Goal: Information Seeking & Learning: Learn about a topic

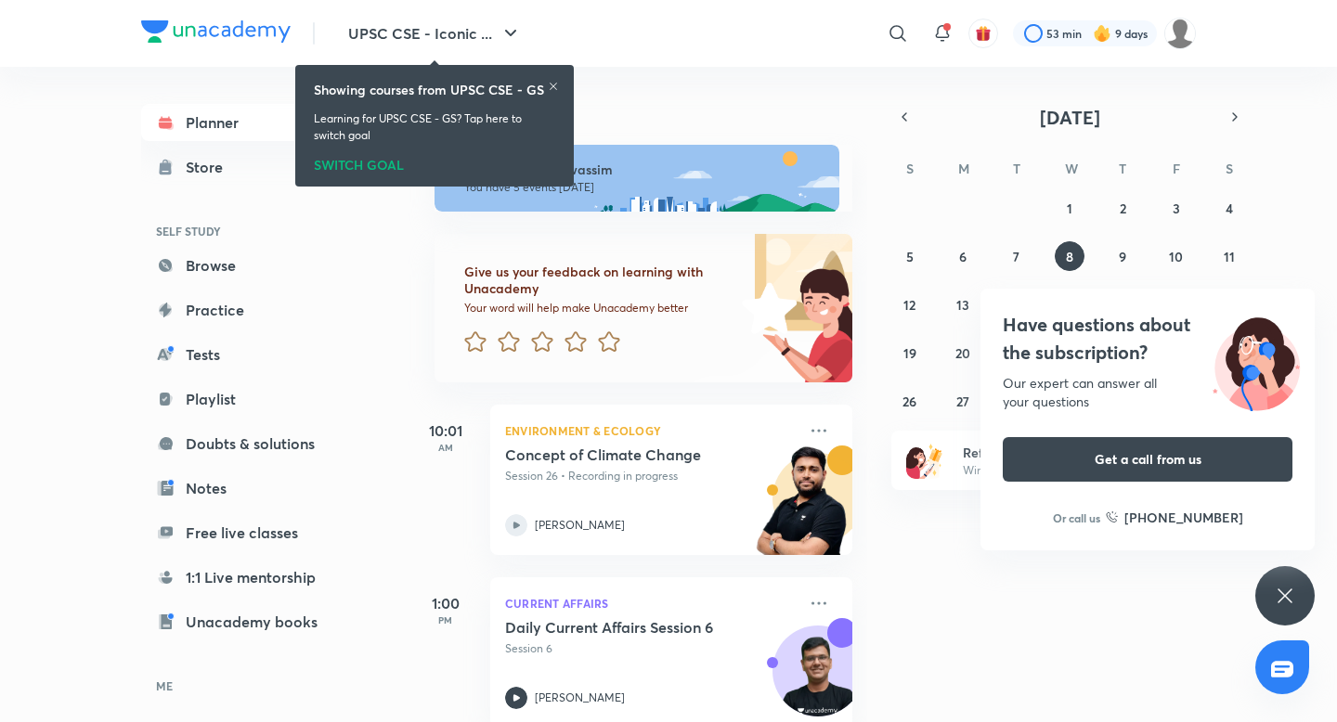
scroll to position [325, 0]
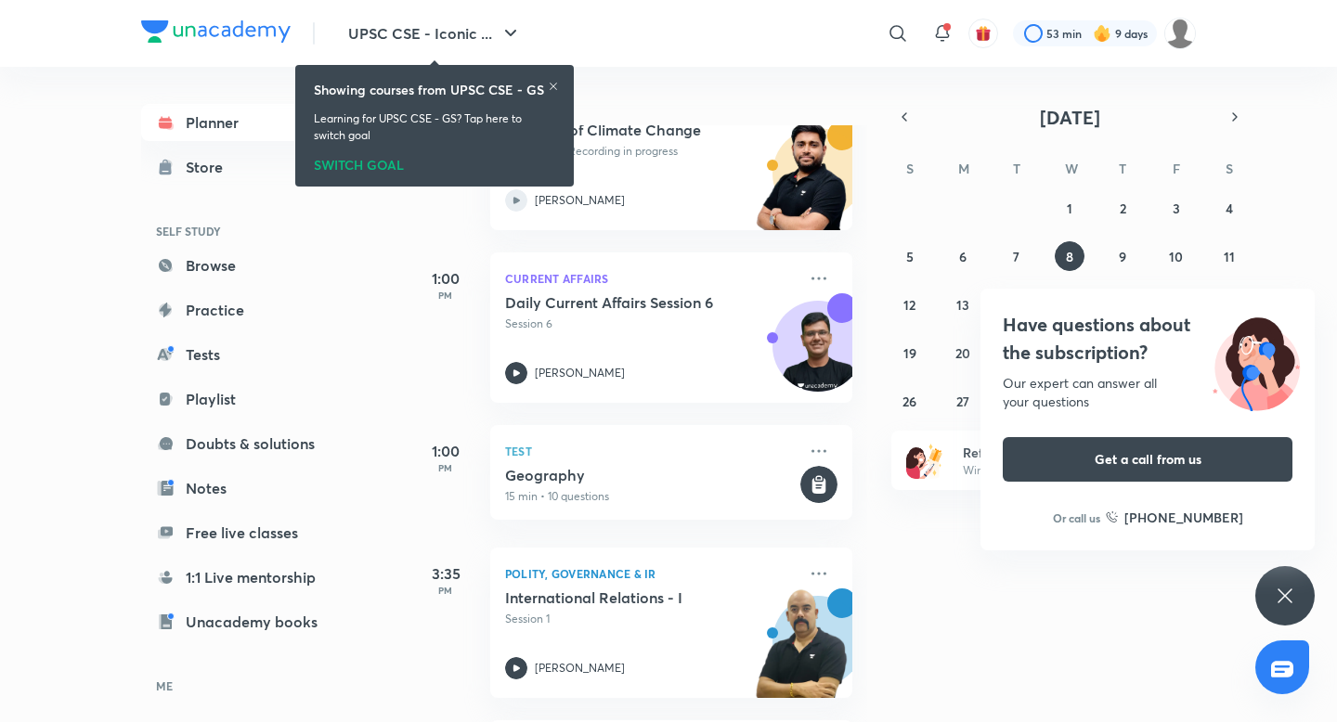
click at [1267, 595] on div "Have questions about the subscription? Our expert can answer all your questions…" at bounding box center [1284, 595] width 59 height 59
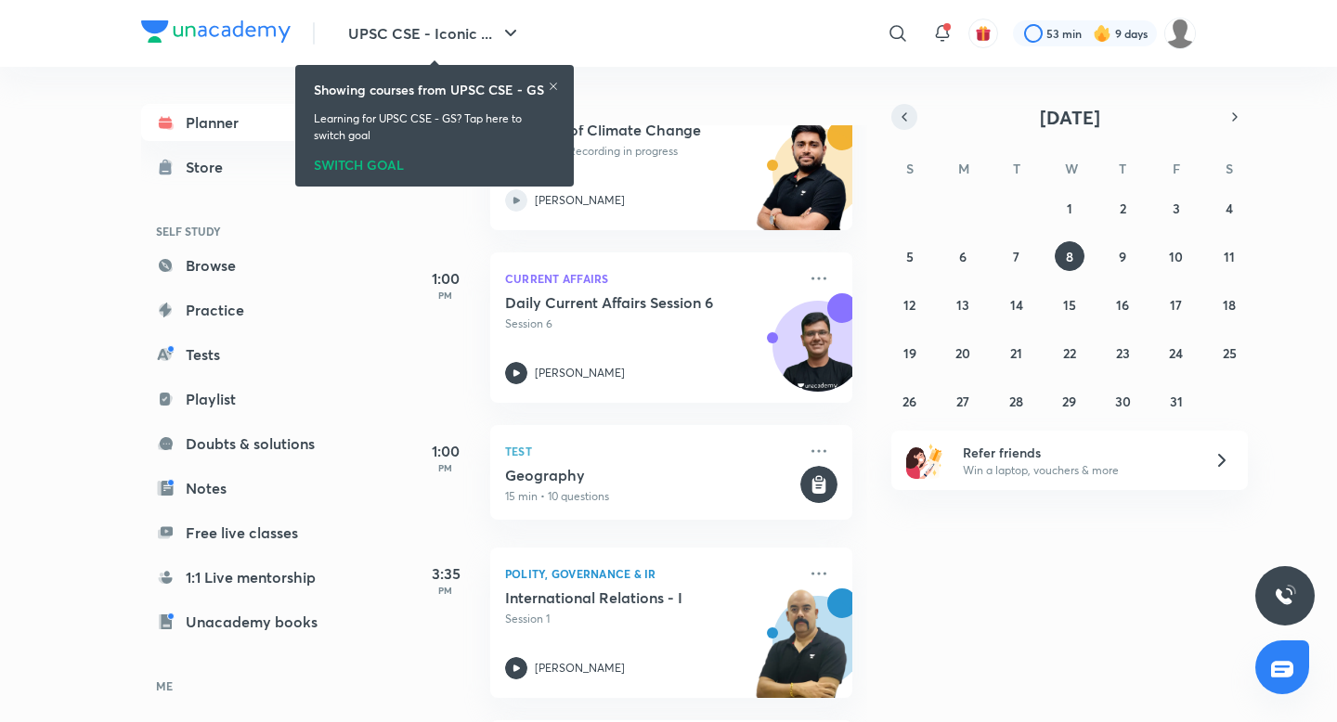
click at [903, 116] on icon "button" at bounding box center [905, 116] width 4 height 7
click at [1059, 245] on button "10" at bounding box center [1070, 256] width 30 height 30
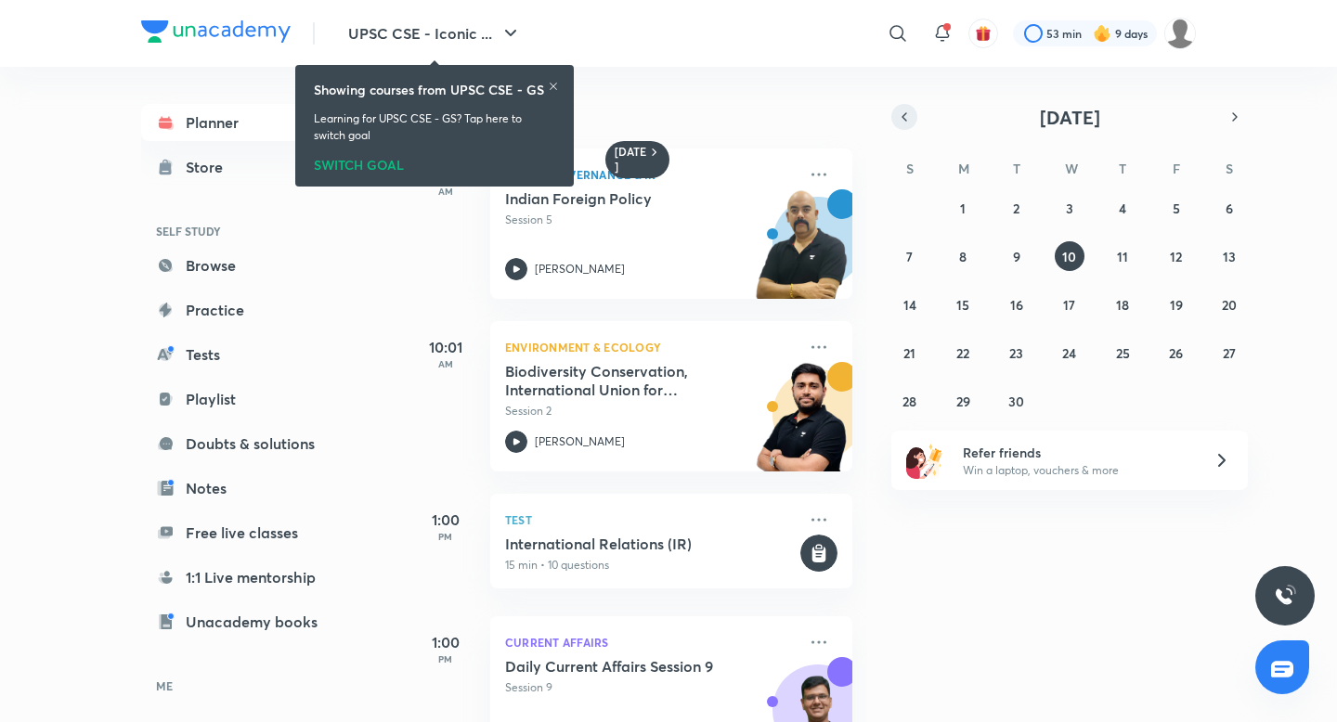
click at [904, 117] on icon "button" at bounding box center [904, 117] width 15 height 17
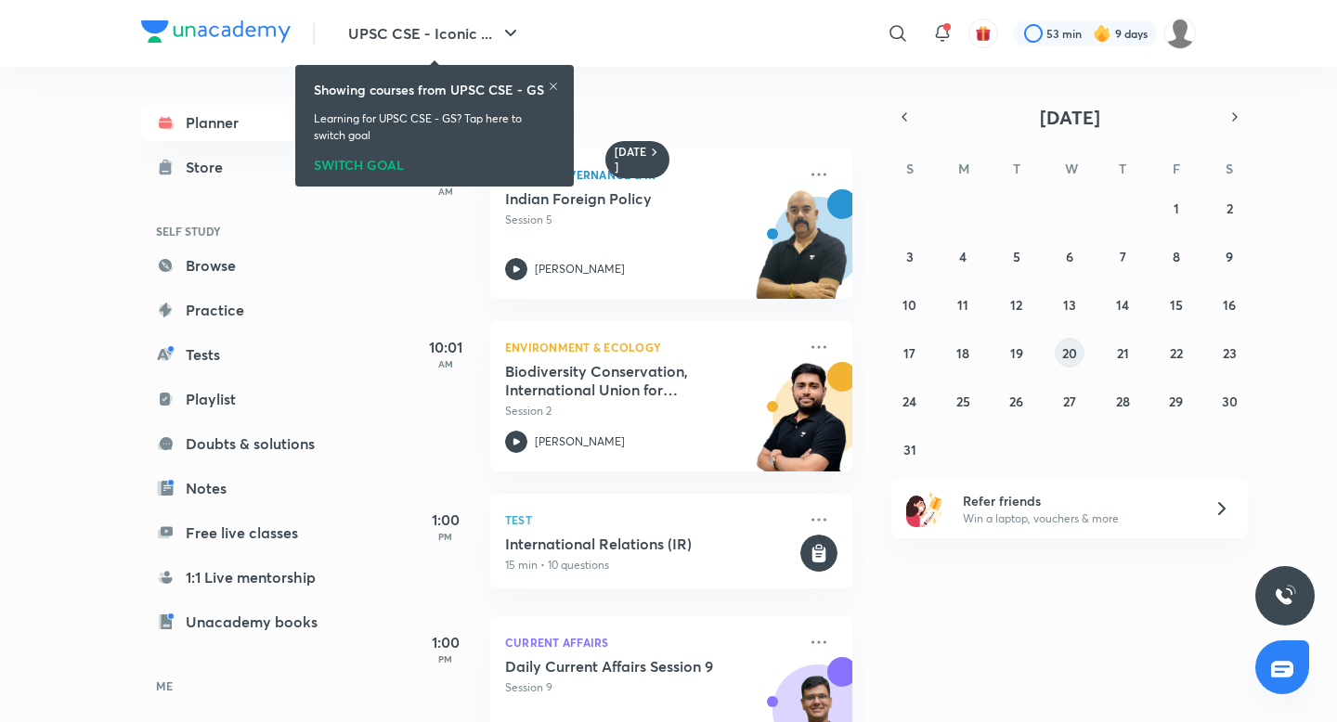
click at [1065, 350] on abbr "20" at bounding box center [1069, 353] width 15 height 18
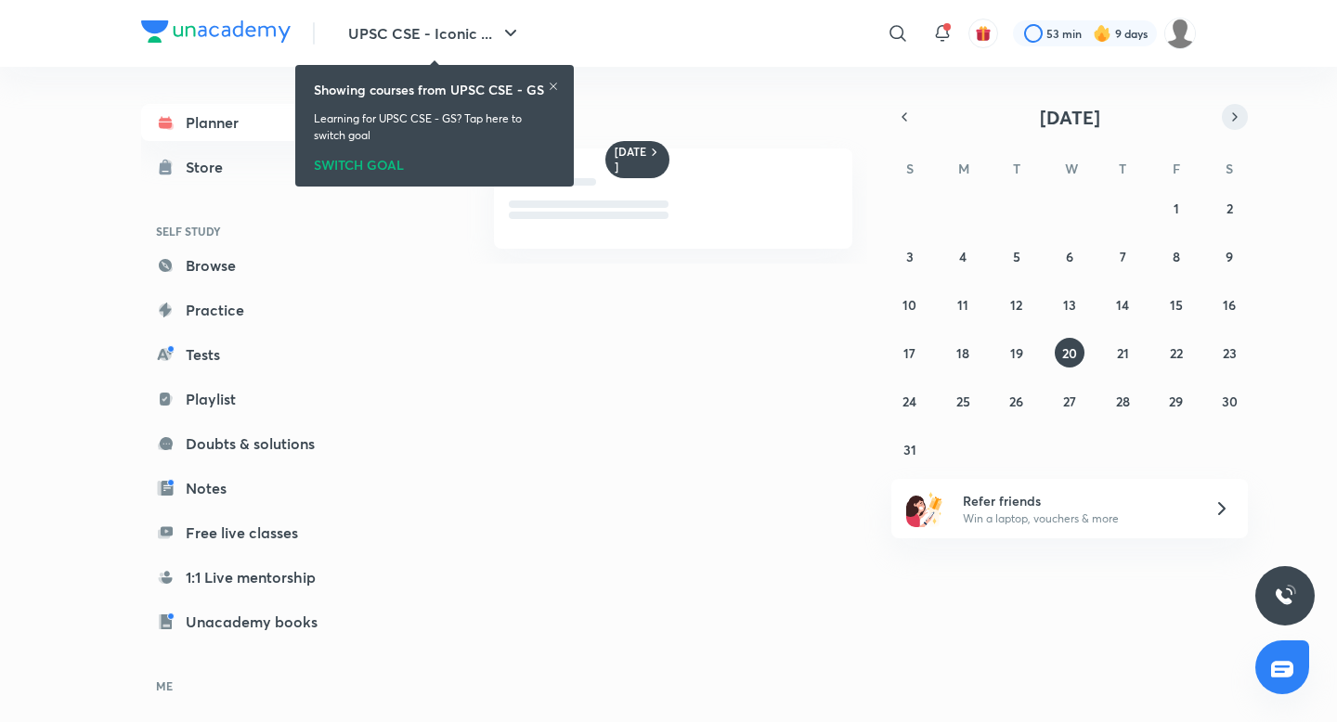
click at [1232, 122] on icon "button" at bounding box center [1235, 117] width 15 height 17
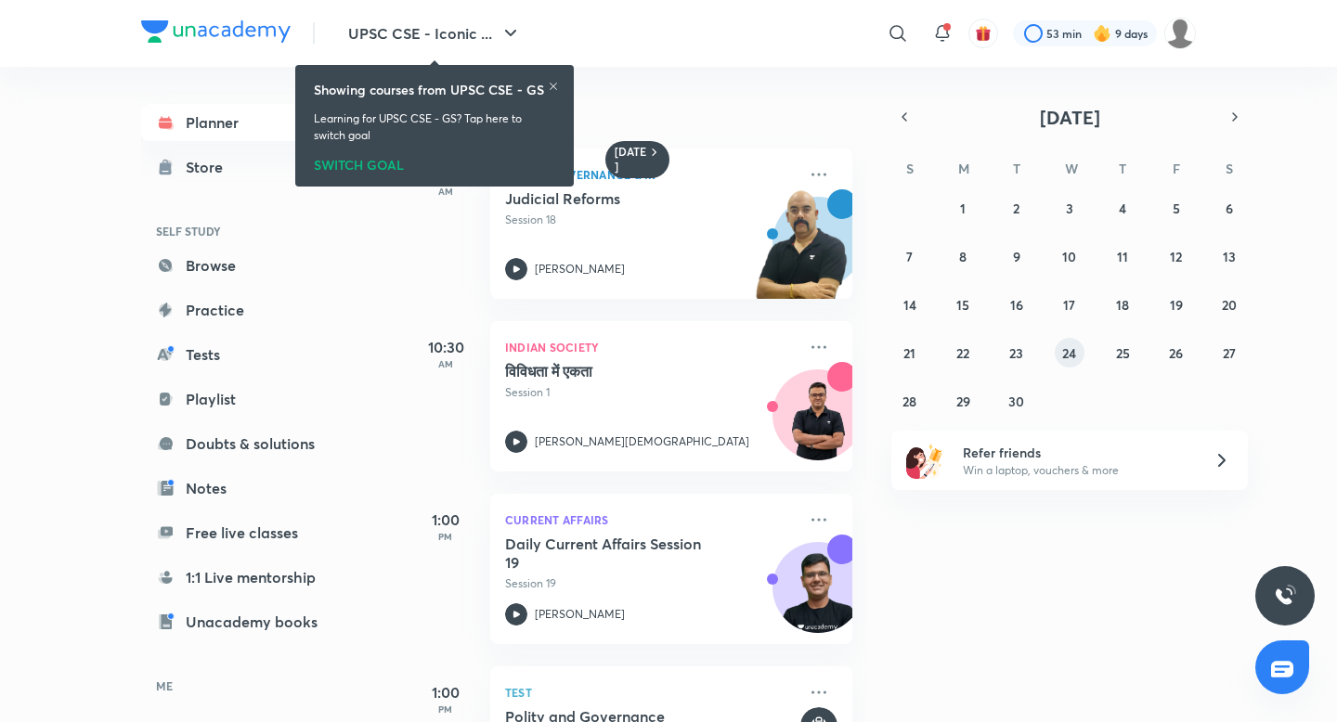
click at [1074, 342] on button "24" at bounding box center [1070, 353] width 30 height 30
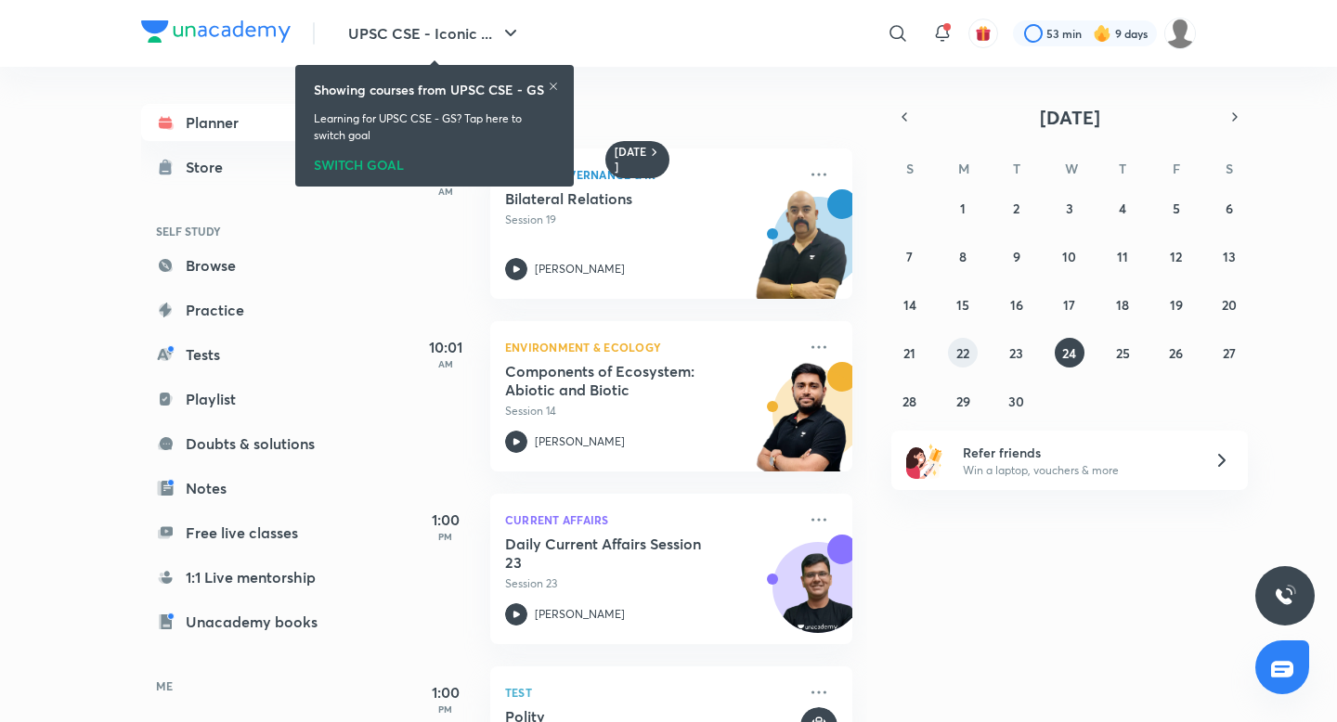
click at [958, 353] on abbr "22" at bounding box center [962, 353] width 13 height 18
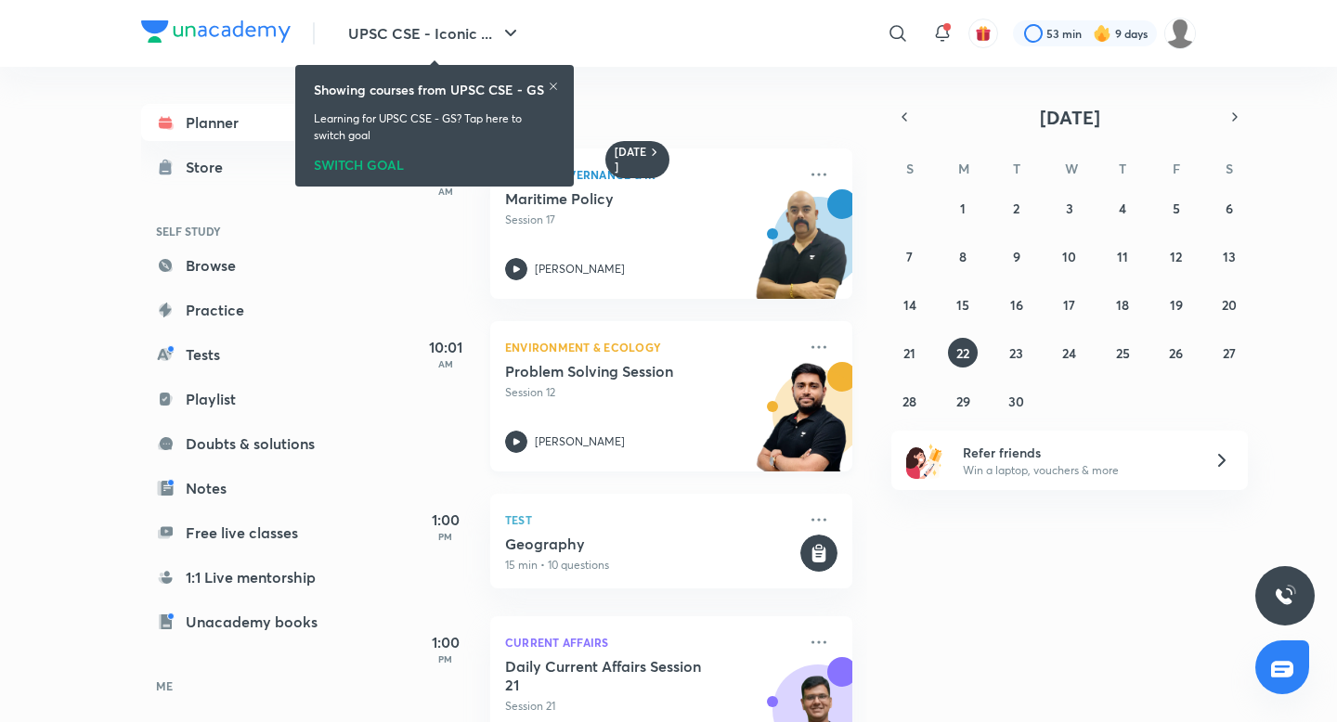
click at [641, 380] on h5 "Problem Solving Session" at bounding box center [620, 371] width 231 height 19
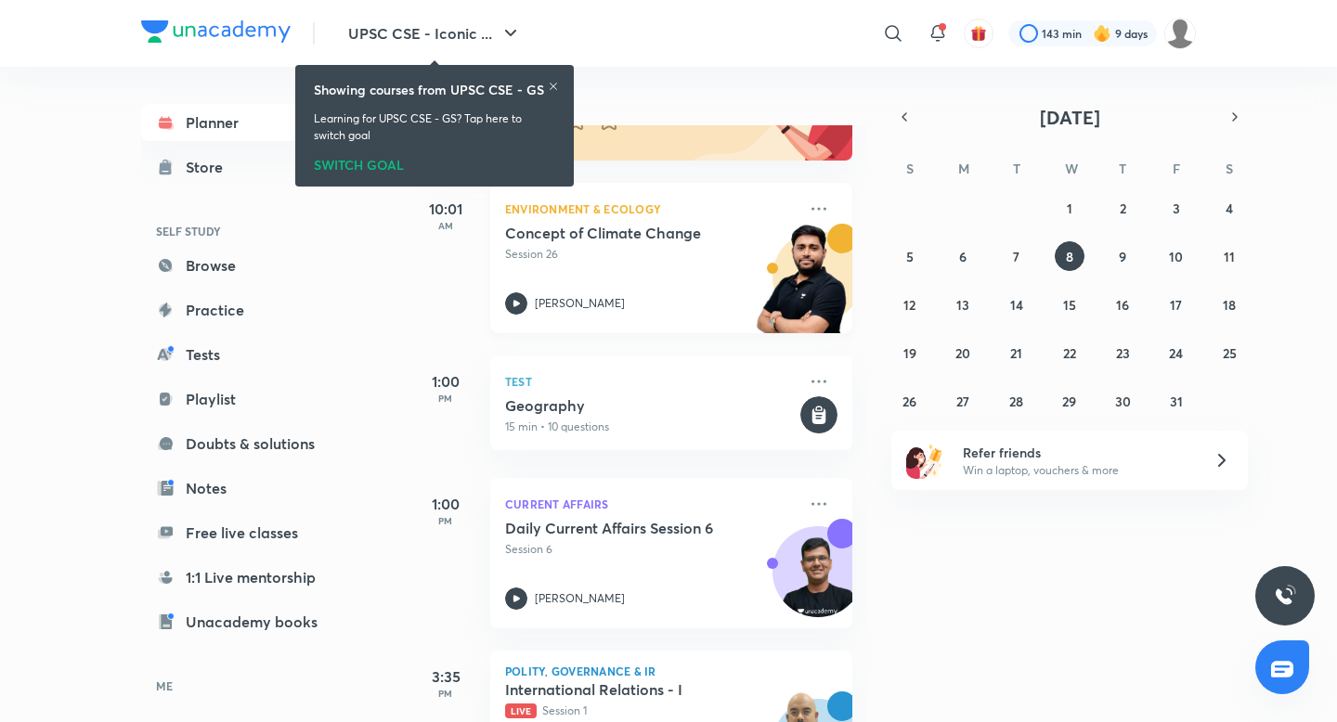
scroll to position [438, 0]
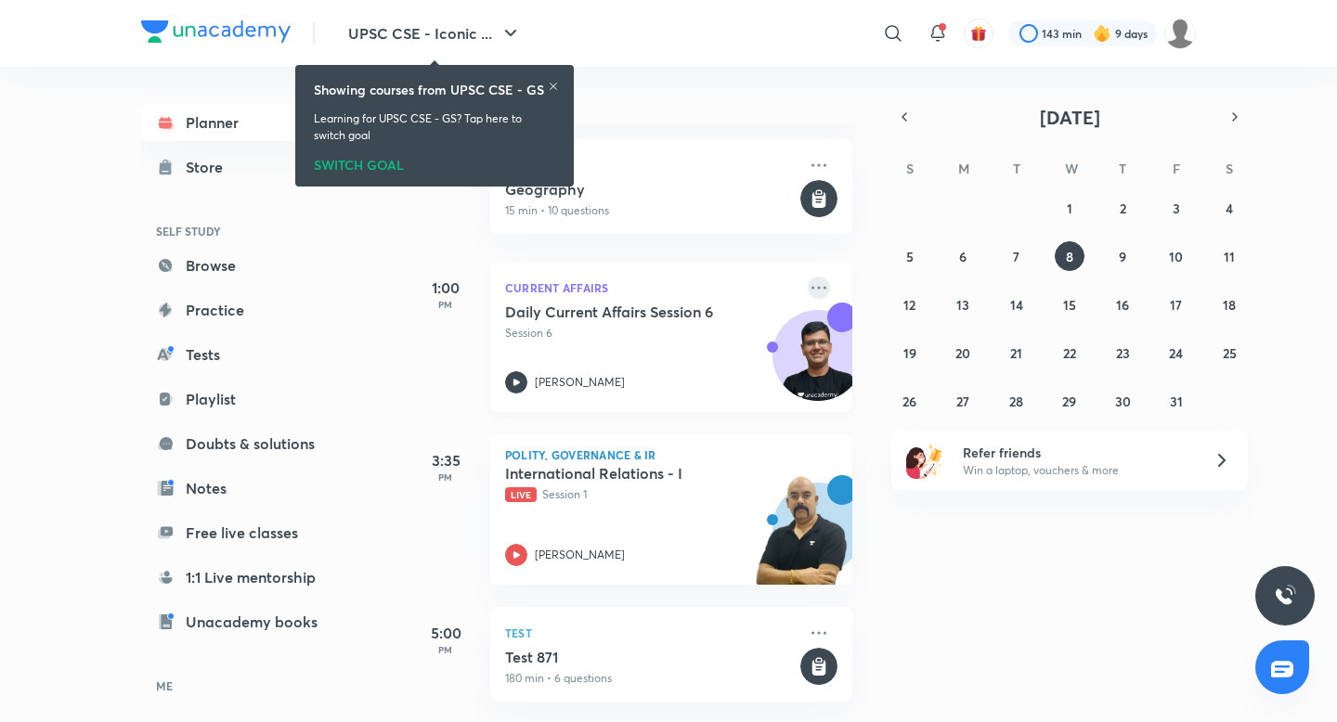
click at [819, 289] on icon at bounding box center [819, 287] width 15 height 3
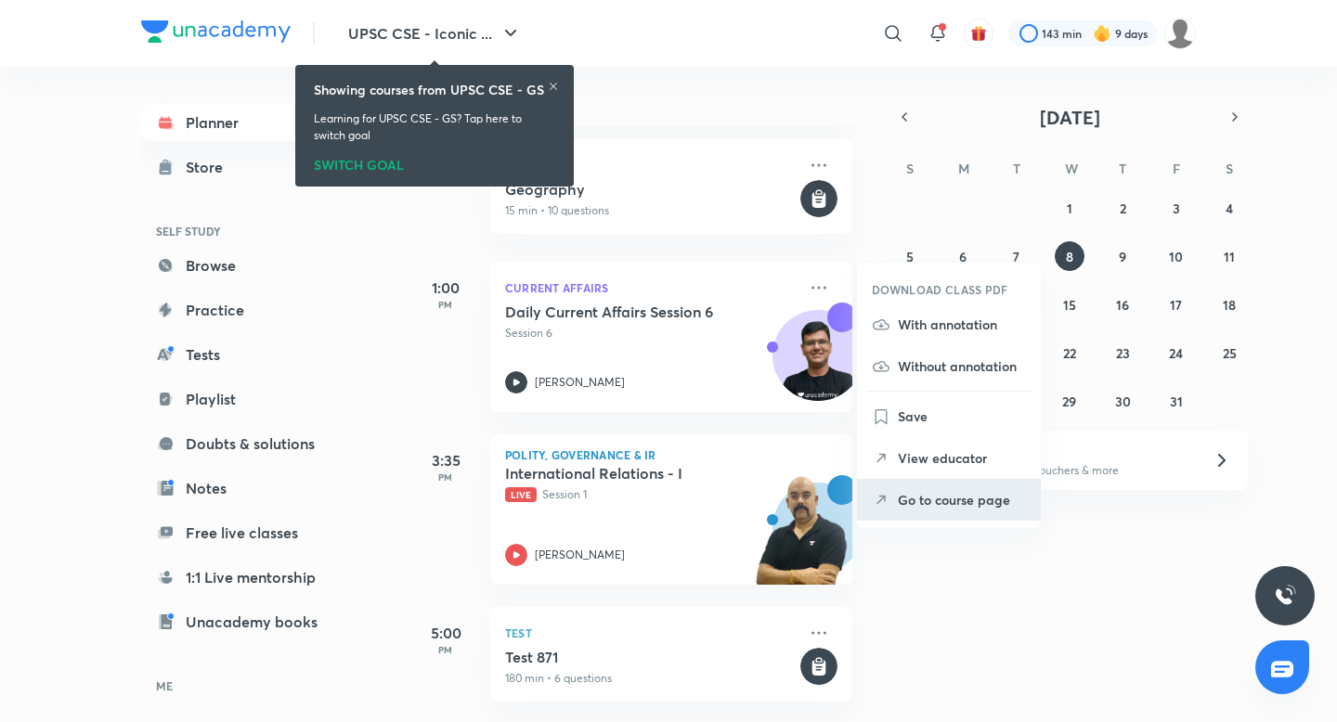
click at [933, 509] on p "Go to course page" at bounding box center [962, 499] width 128 height 19
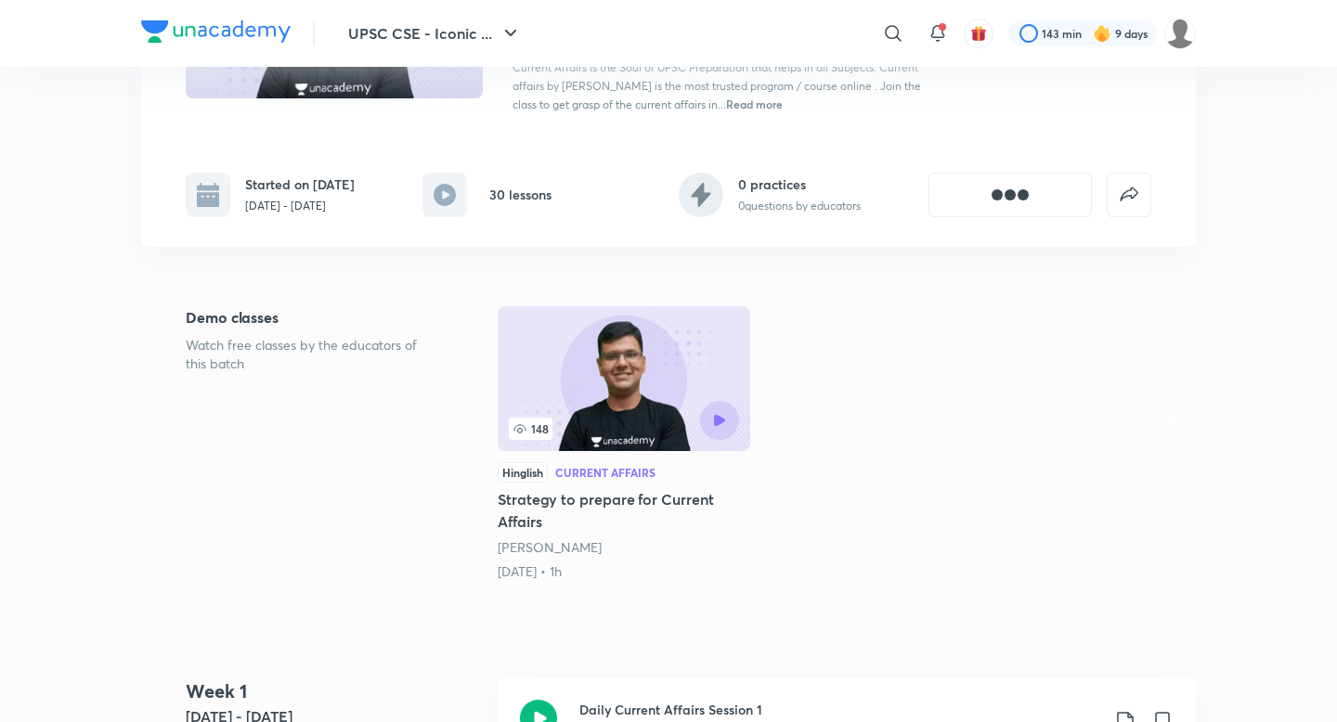
scroll to position [281, 0]
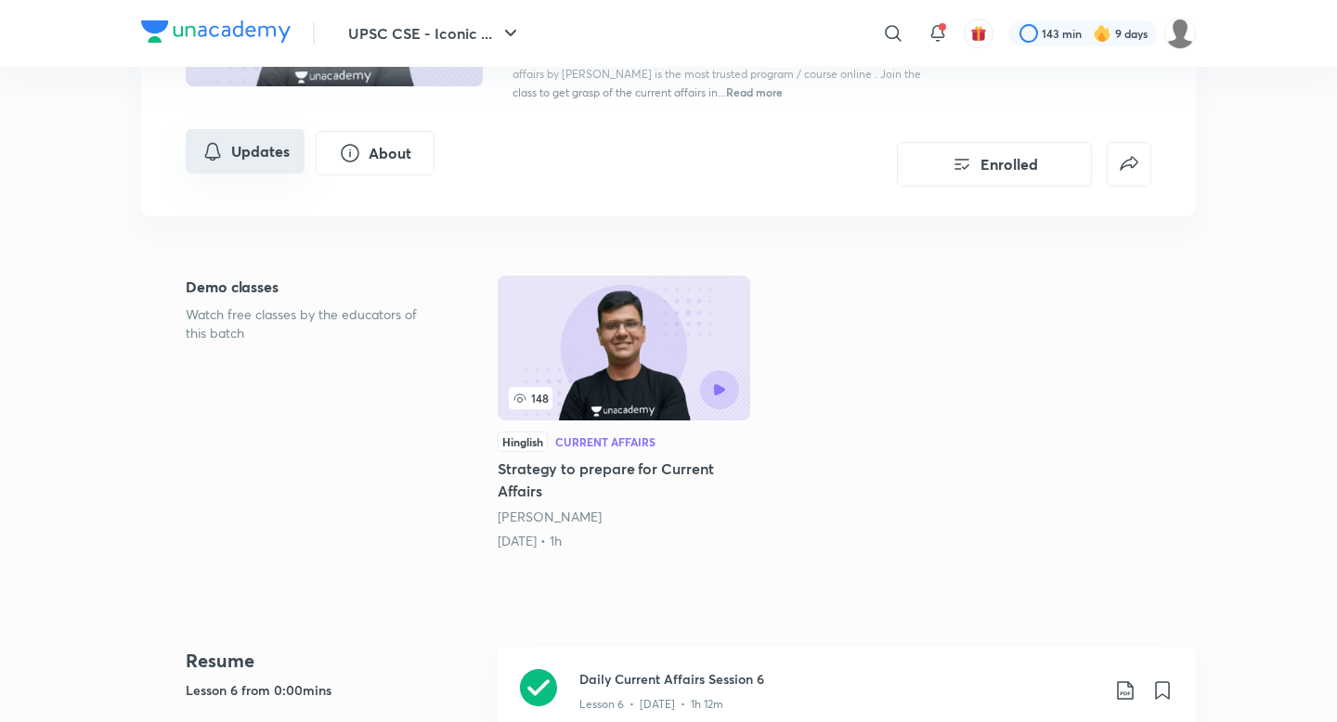
click at [237, 174] on button "Updates" at bounding box center [245, 151] width 119 height 45
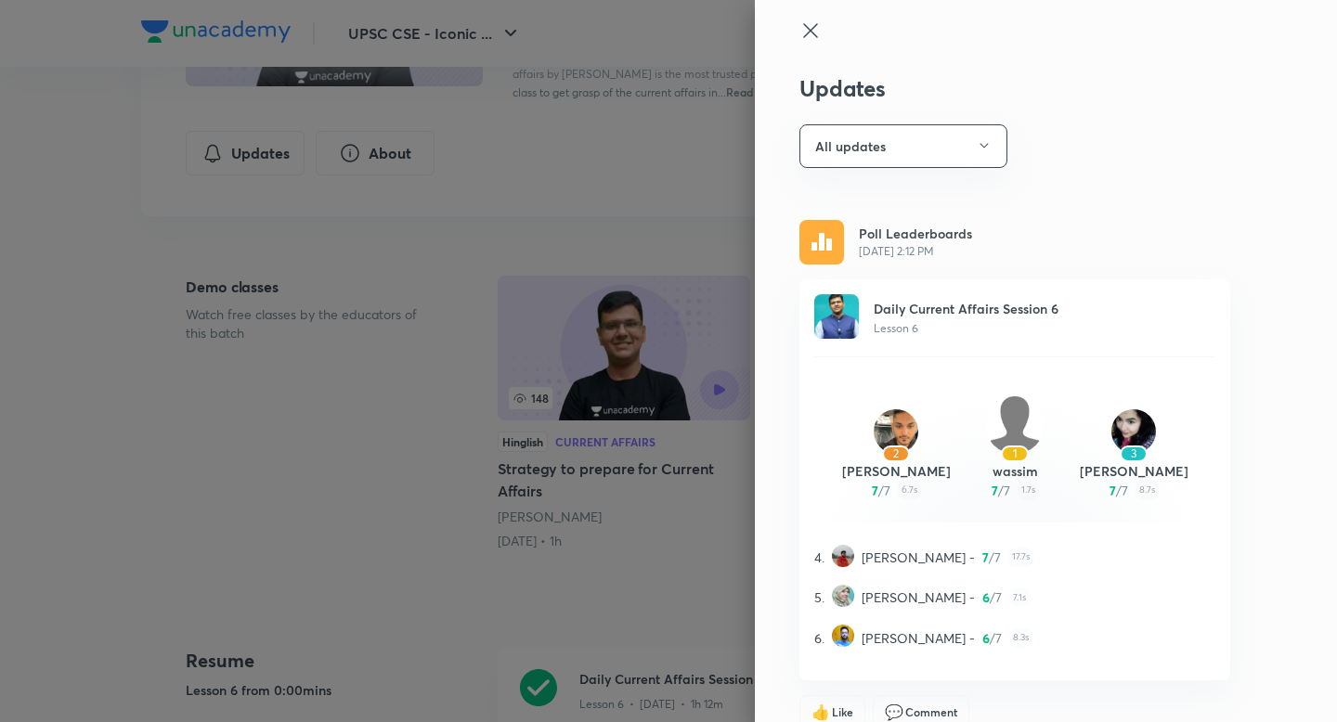
scroll to position [0, 0]
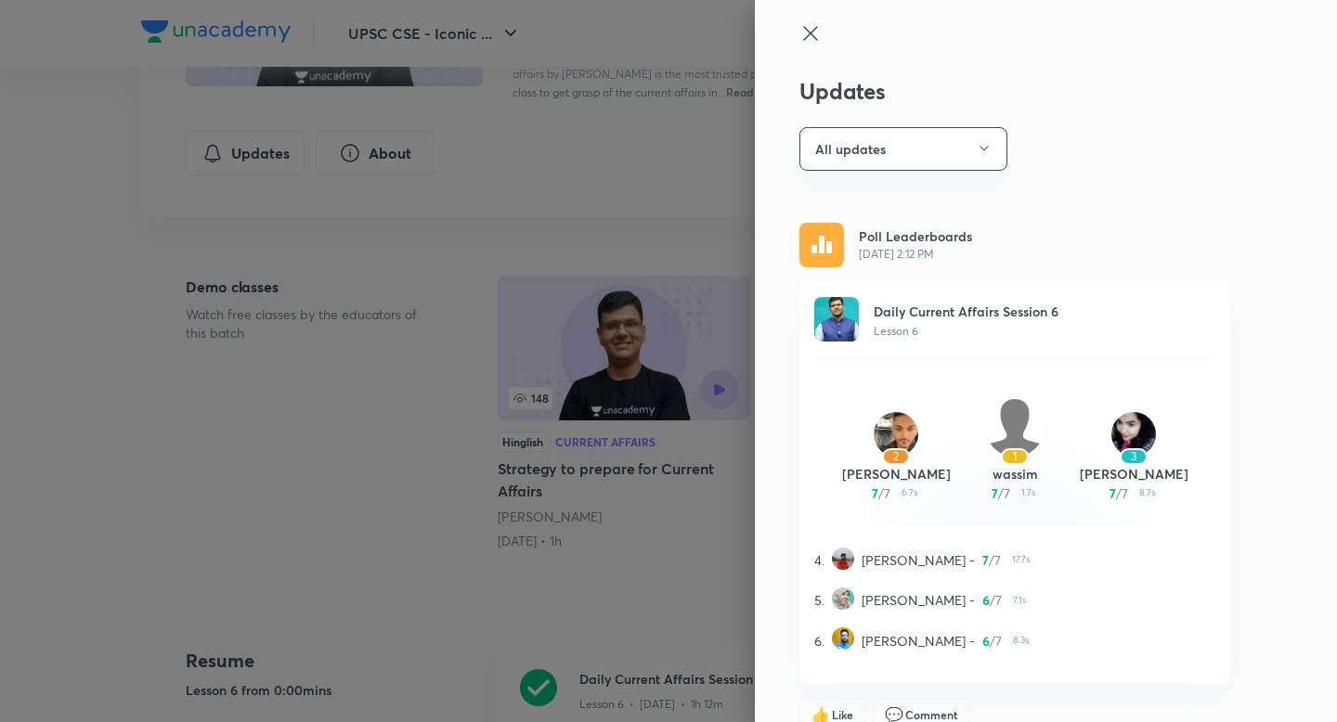
click at [1018, 455] on div "1" at bounding box center [1015, 456] width 28 height 17
click at [827, 252] on img at bounding box center [821, 245] width 45 height 45
click at [1019, 435] on img at bounding box center [1014, 426] width 59 height 59
click at [864, 145] on button "All updates" at bounding box center [903, 149] width 208 height 44
click at [885, 244] on span "Rescheduled sessions" at bounding box center [908, 239] width 192 height 19
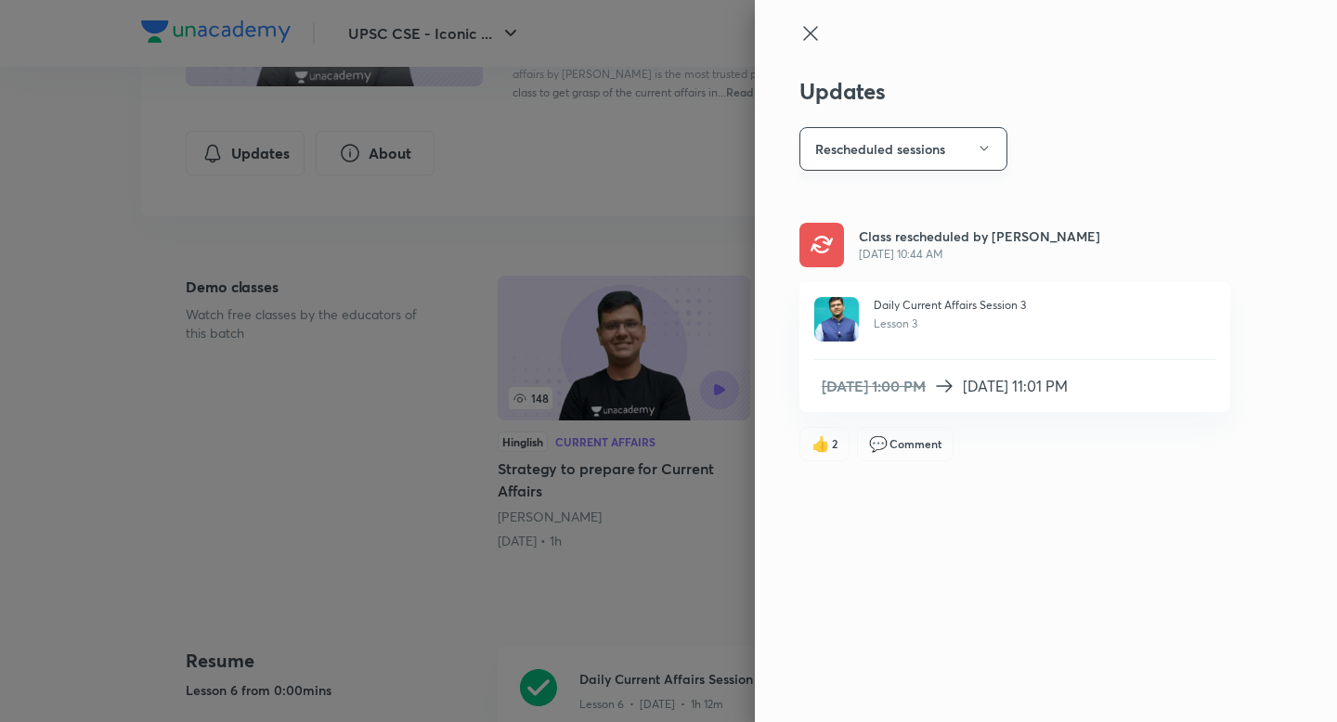
click at [897, 149] on button "Rescheduled sessions" at bounding box center [903, 149] width 208 height 44
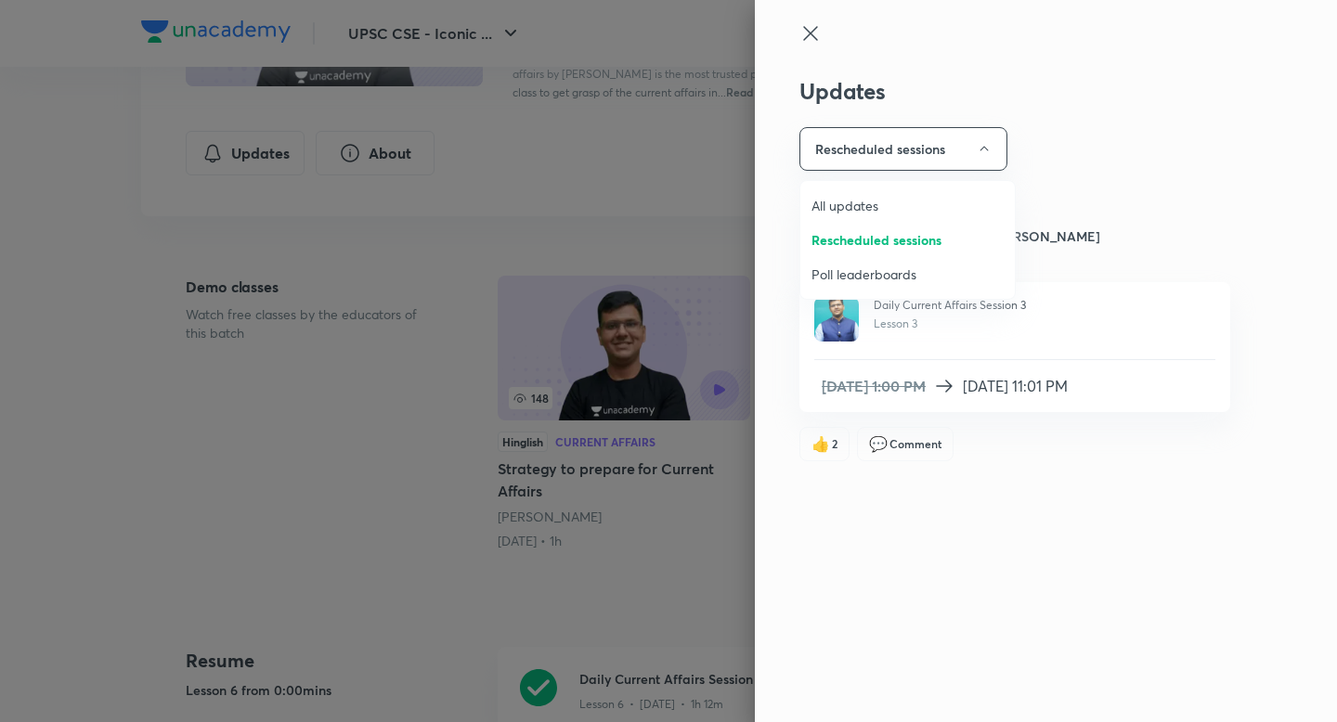
click at [860, 266] on span "Poll leaderboards" at bounding box center [908, 274] width 192 height 19
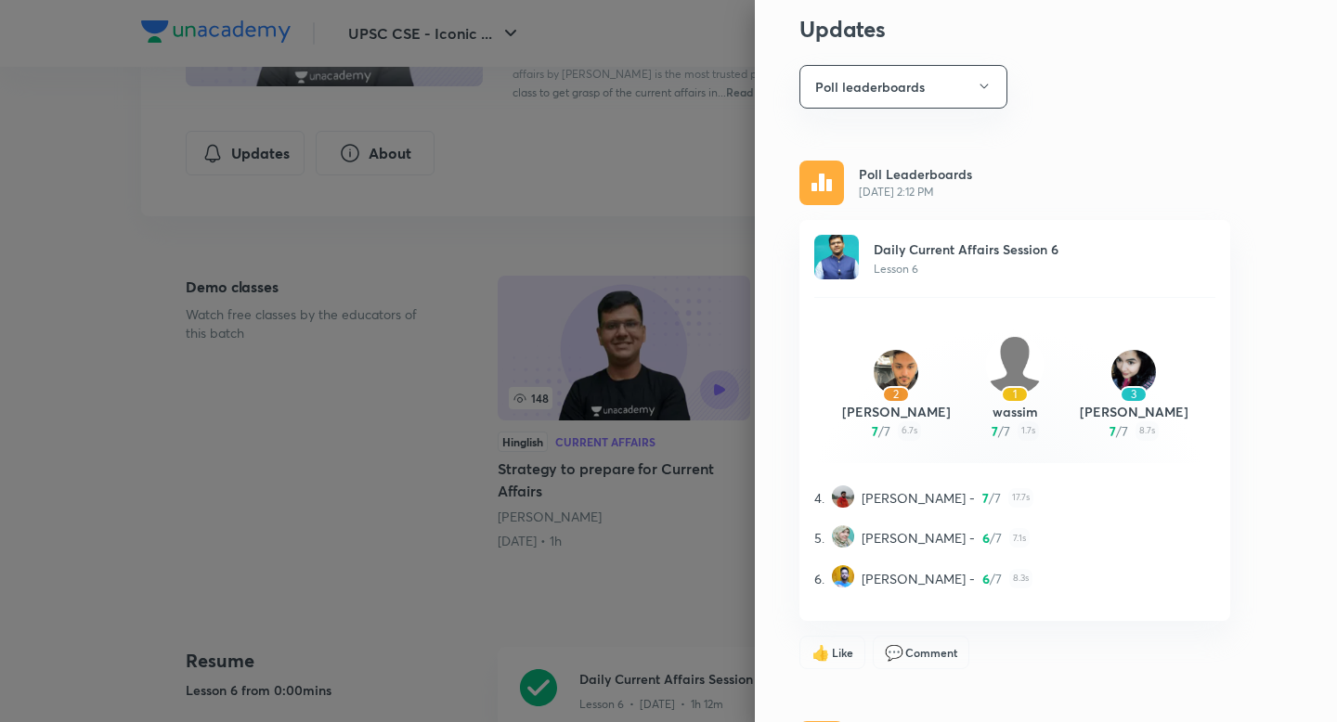
scroll to position [65, 0]
